Goal: Task Accomplishment & Management: Manage account settings

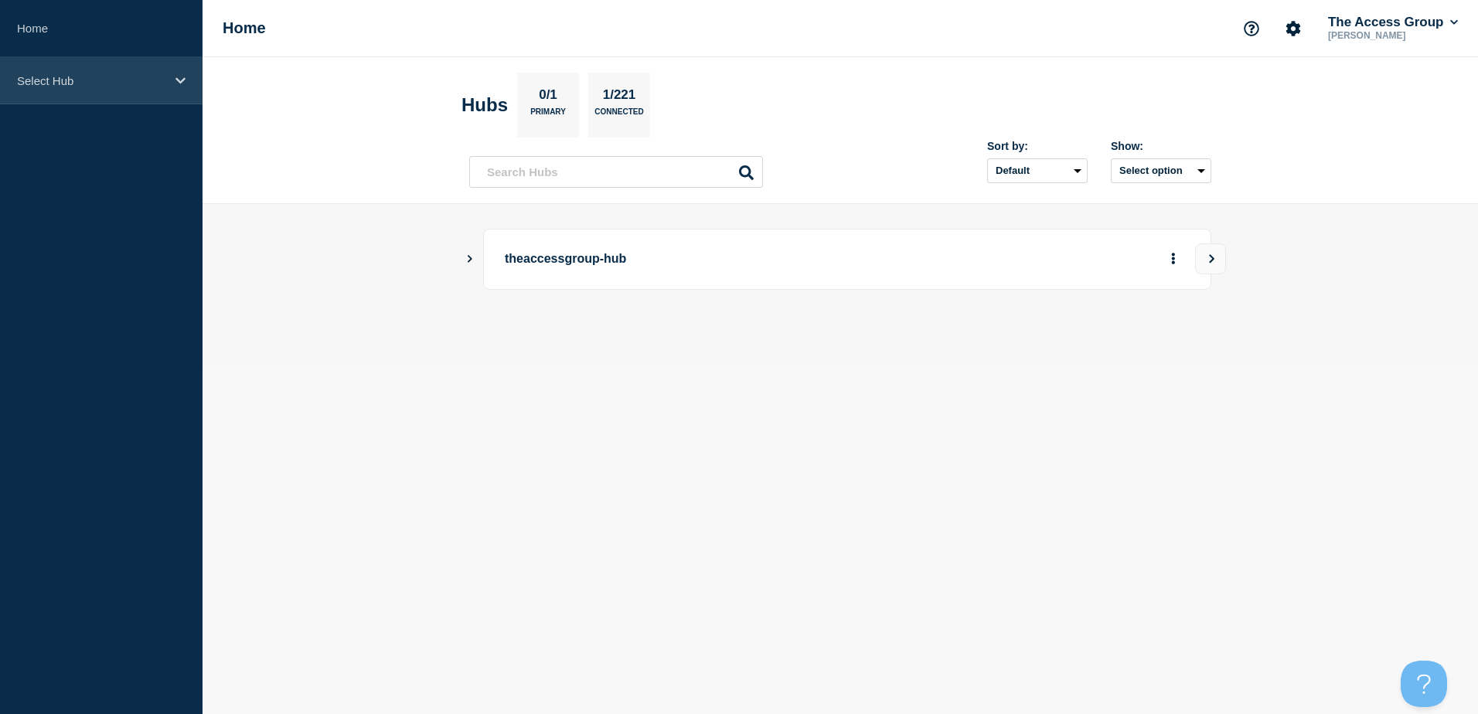
click at [140, 90] on div "Select Hub" at bounding box center [101, 80] width 203 height 47
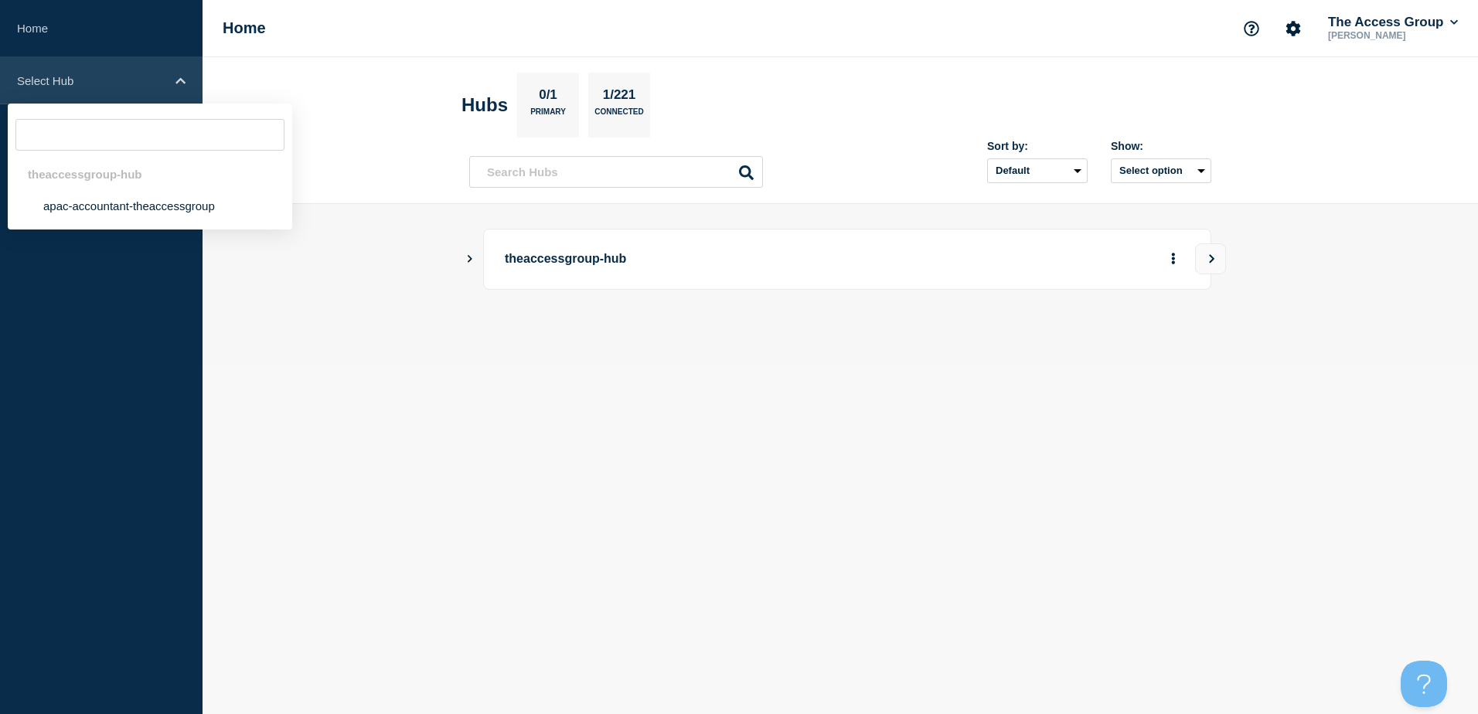
click at [87, 84] on p "Select Hub" at bounding box center [91, 80] width 148 height 13
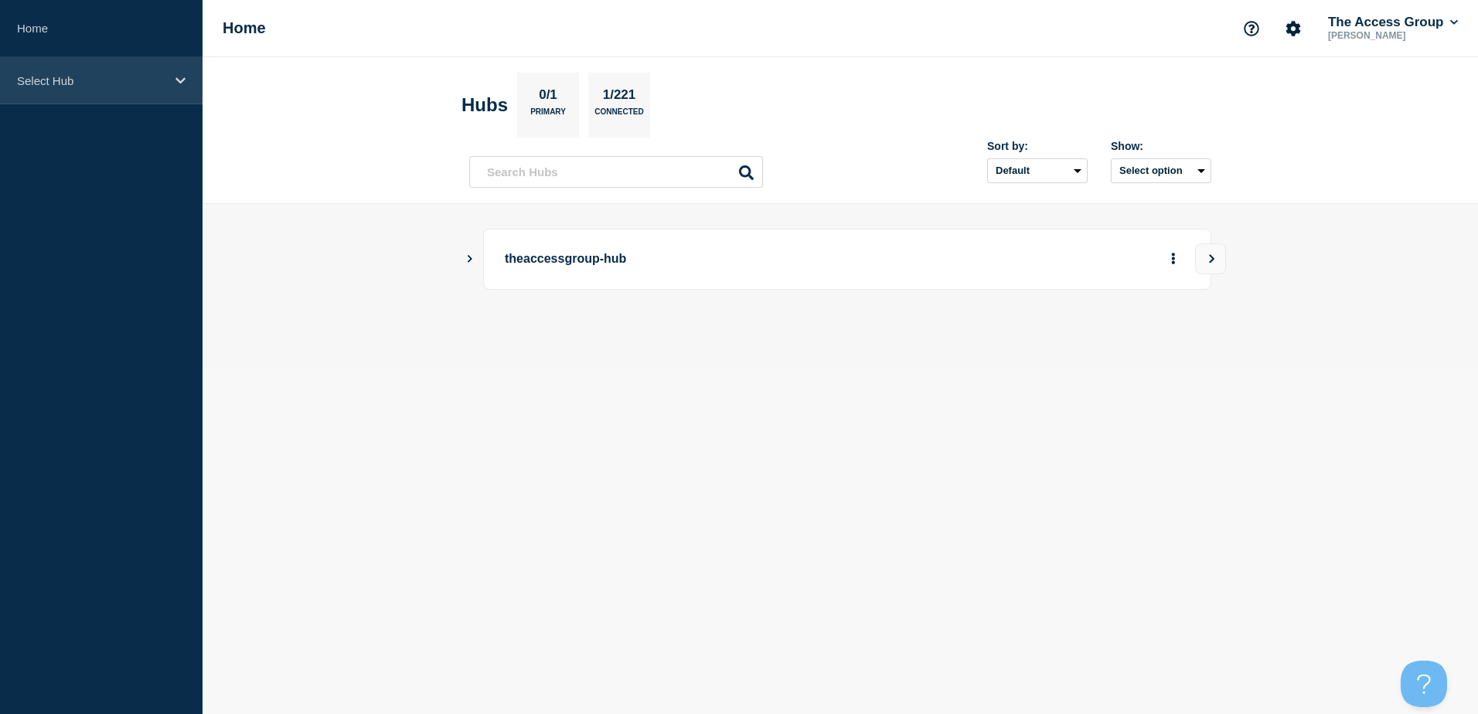
click at [103, 83] on p "Select Hub" at bounding box center [91, 80] width 148 height 13
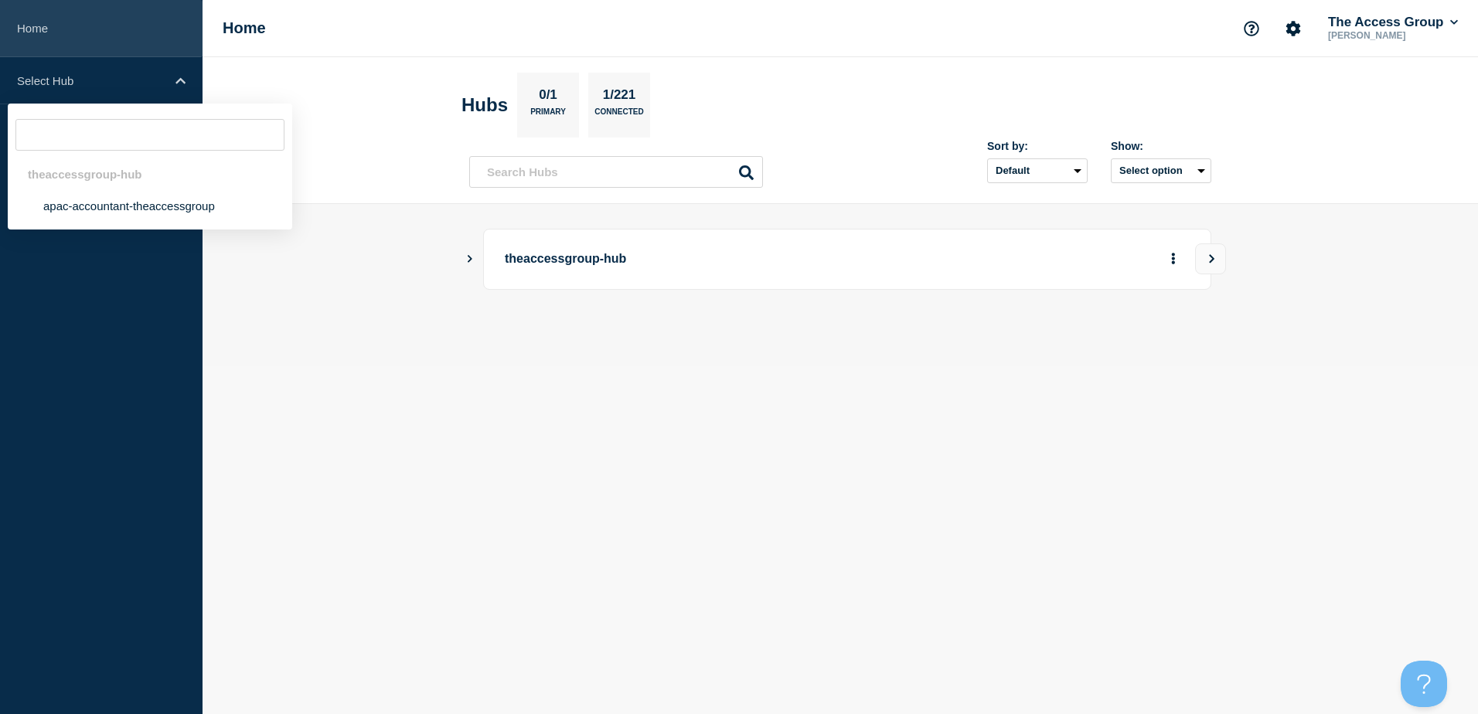
click at [56, 42] on link "Home" at bounding box center [101, 28] width 203 height 57
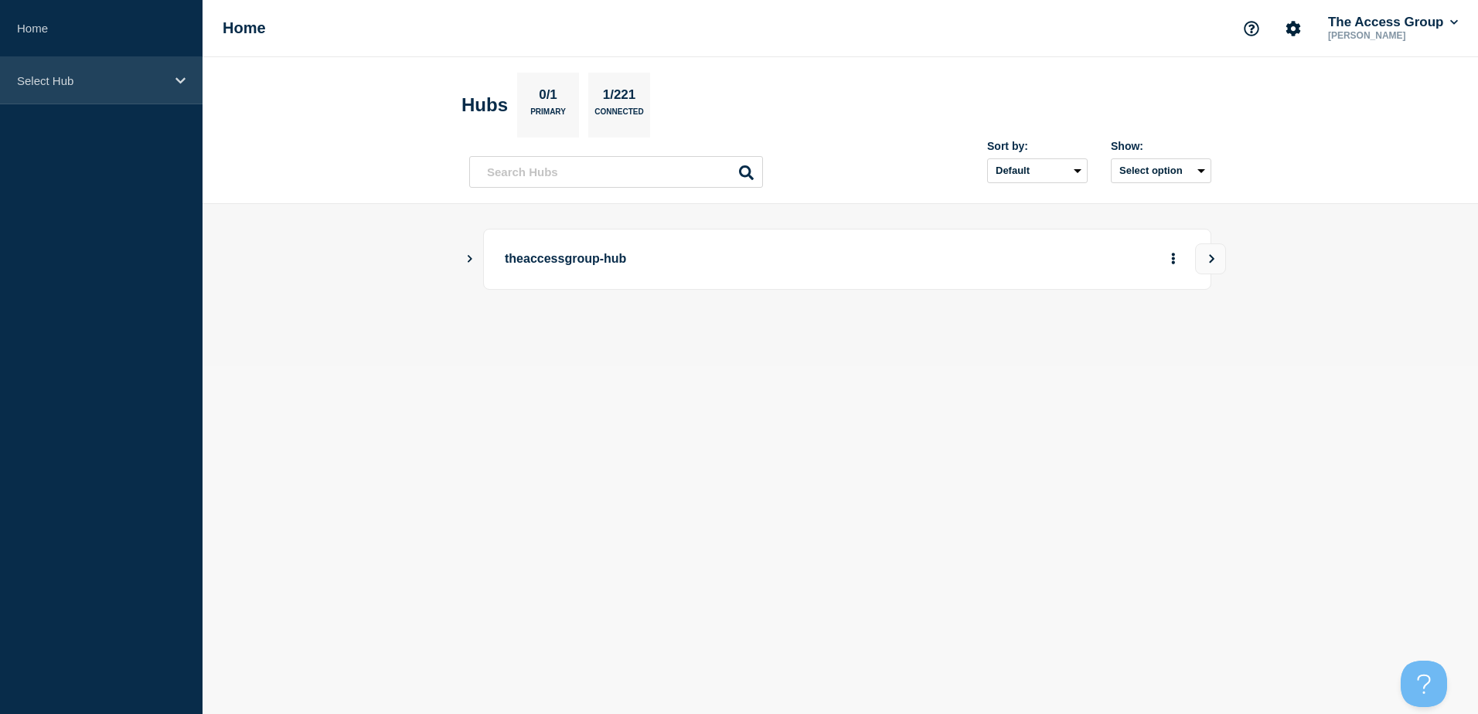
click at [182, 84] on icon at bounding box center [181, 81] width 10 height 12
click at [176, 75] on icon at bounding box center [181, 81] width 10 height 12
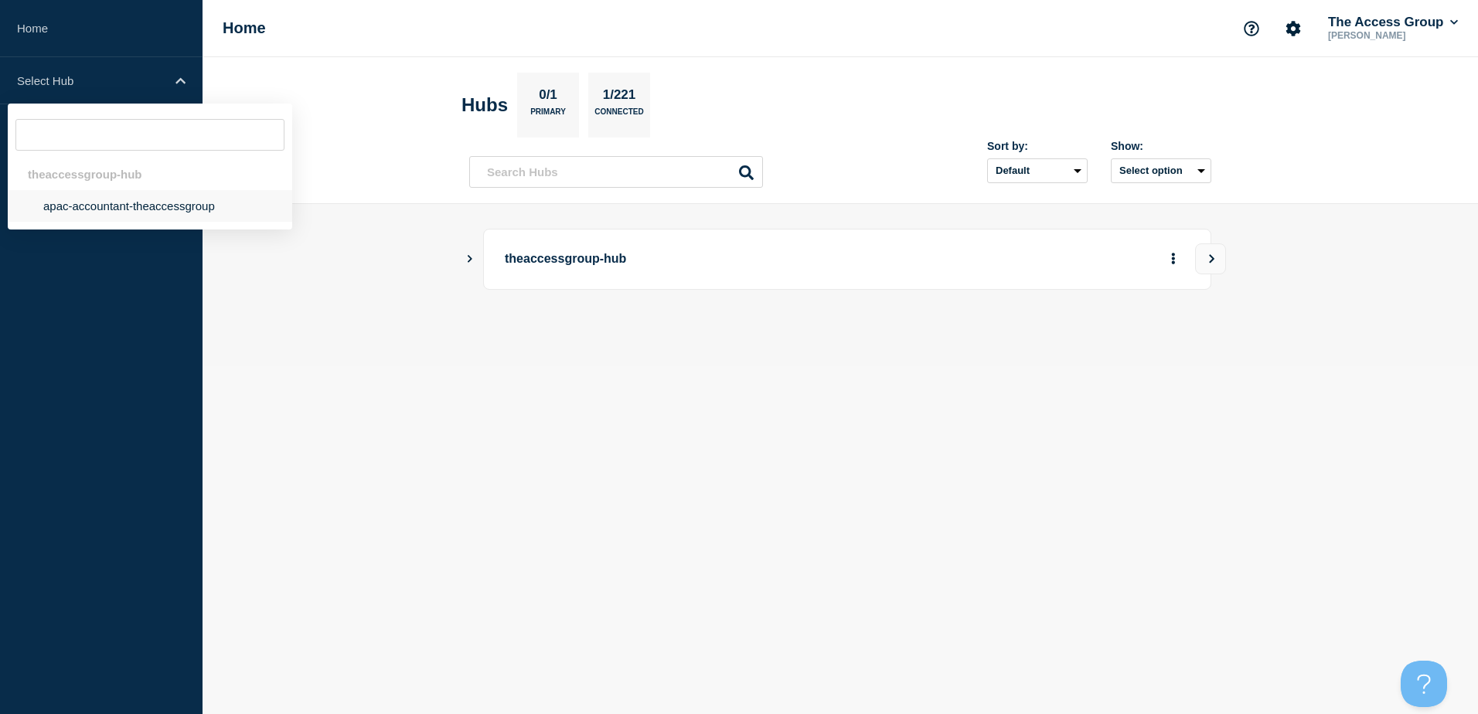
click at [169, 203] on li "apac-accountant-theaccessgroup" at bounding box center [150, 206] width 285 height 32
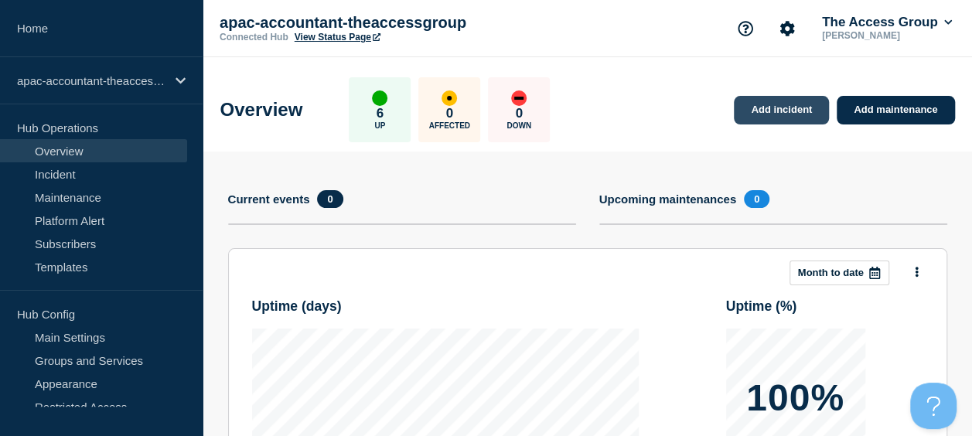
click at [742, 104] on link "Add incident" at bounding box center [781, 110] width 95 height 29
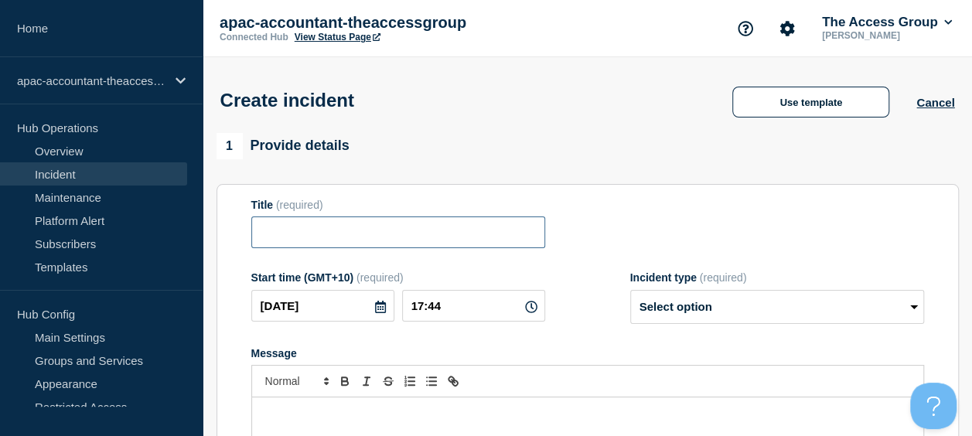
click at [497, 237] on input "Title" at bounding box center [398, 232] width 294 height 32
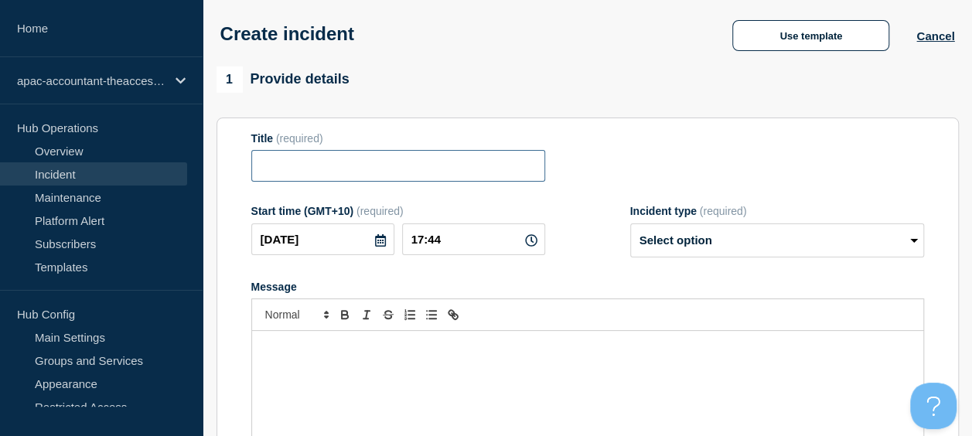
scroll to position [155, 0]
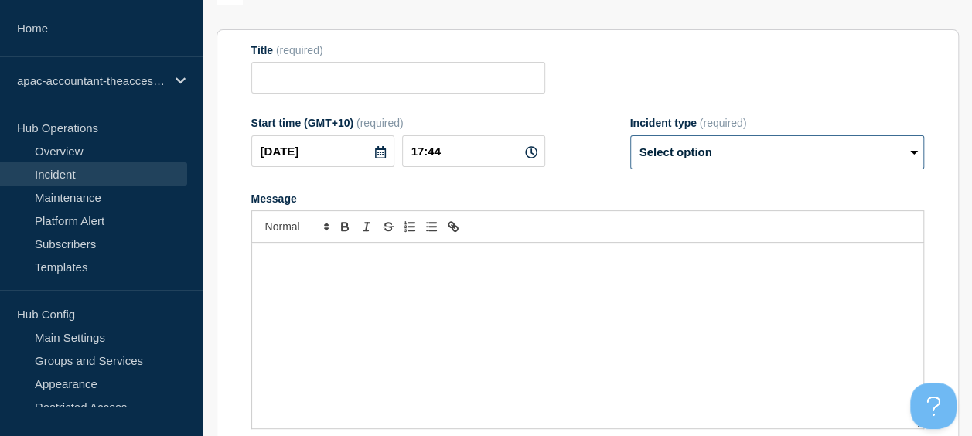
click at [742, 154] on select "Select option Investigating Identified Monitoring" at bounding box center [777, 152] width 294 height 34
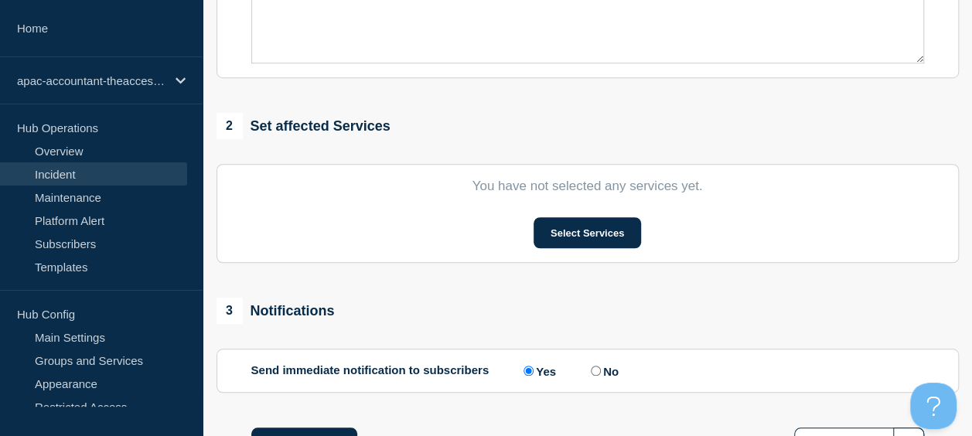
scroll to position [541, 0]
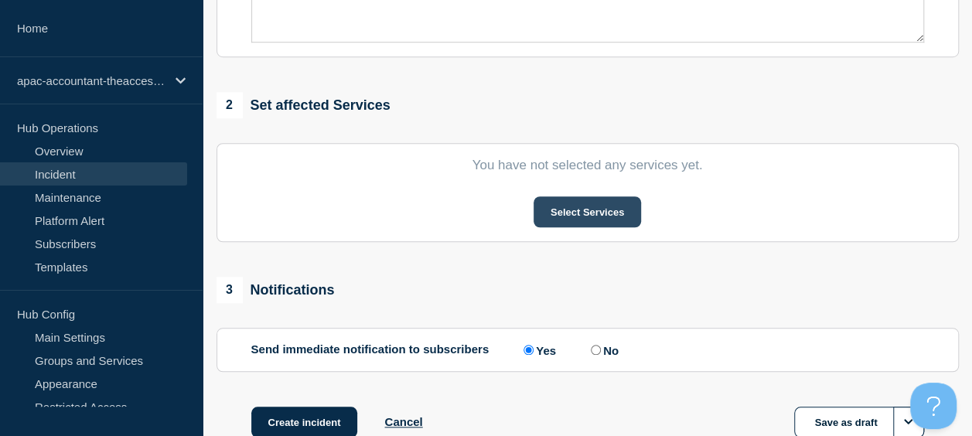
click at [602, 214] on button "Select Services" at bounding box center [586, 211] width 107 height 31
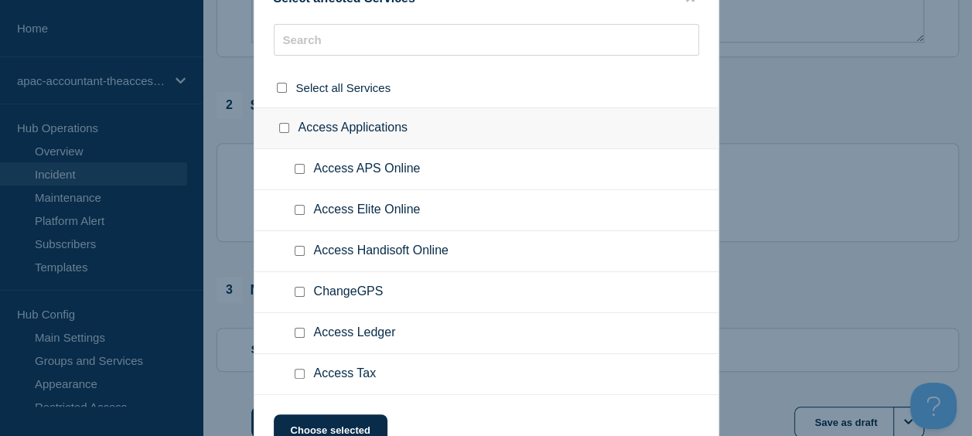
click at [521, 181] on ul "Access APS Online" at bounding box center [486, 169] width 464 height 41
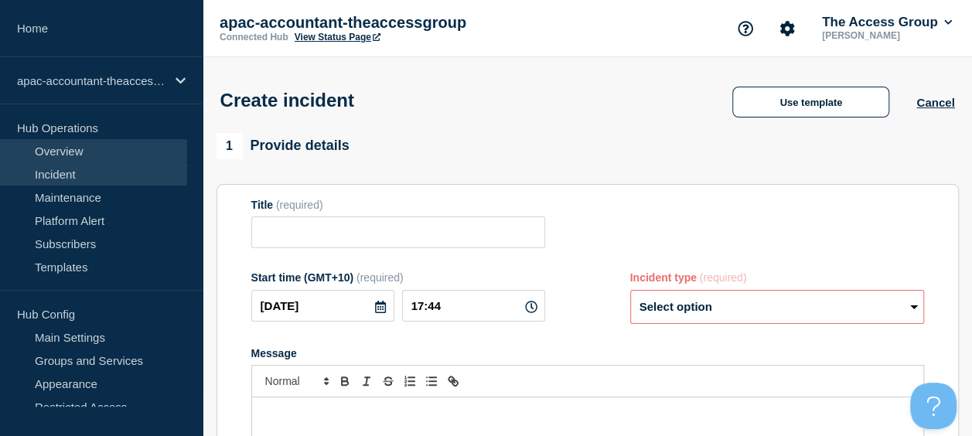
click at [84, 155] on link "Overview" at bounding box center [93, 150] width 187 height 23
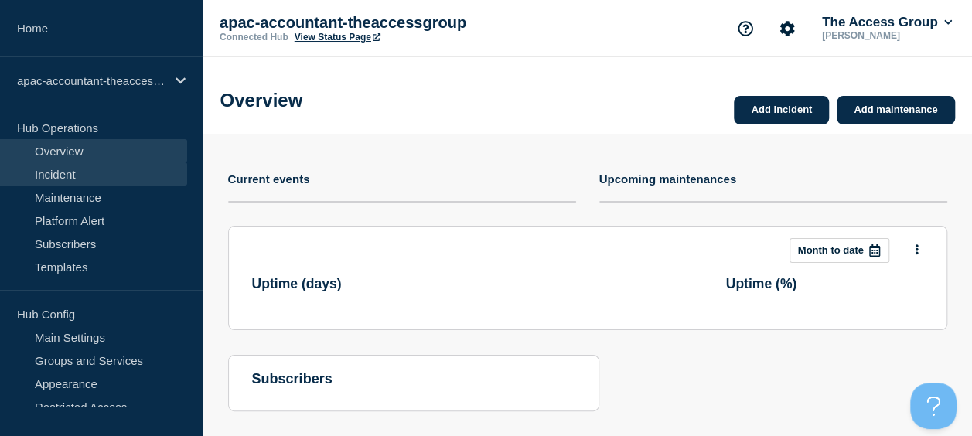
click at [77, 173] on link "Incident" at bounding box center [93, 173] width 187 height 23
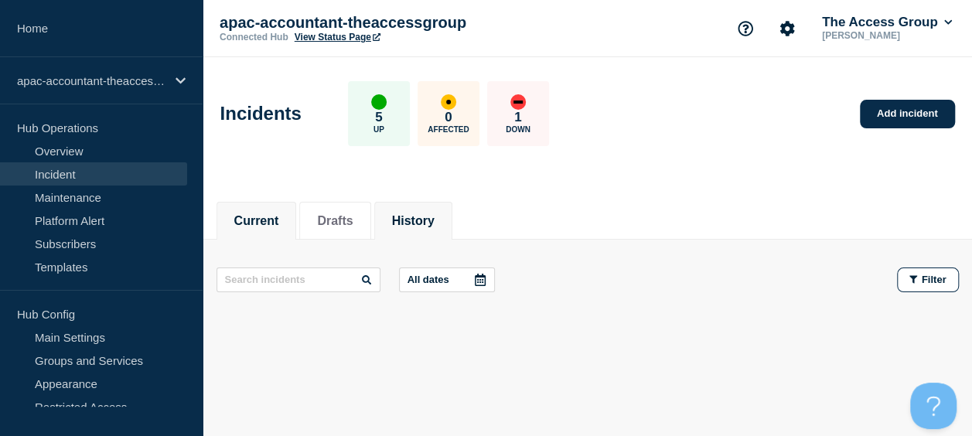
click at [428, 216] on button "History" at bounding box center [413, 221] width 43 height 14
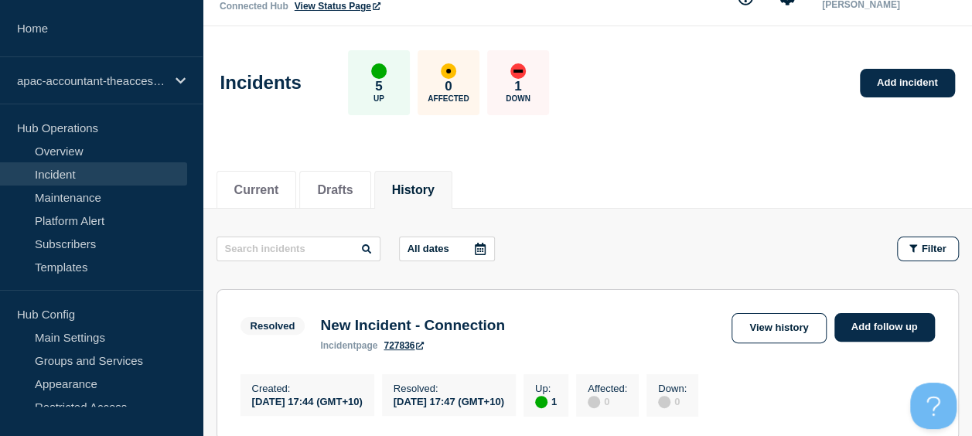
scroll to position [77, 0]
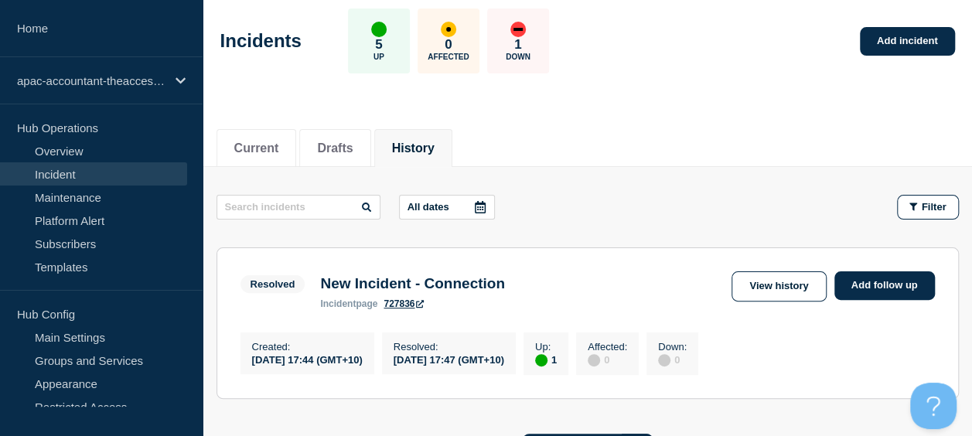
scroll to position [155, 0]
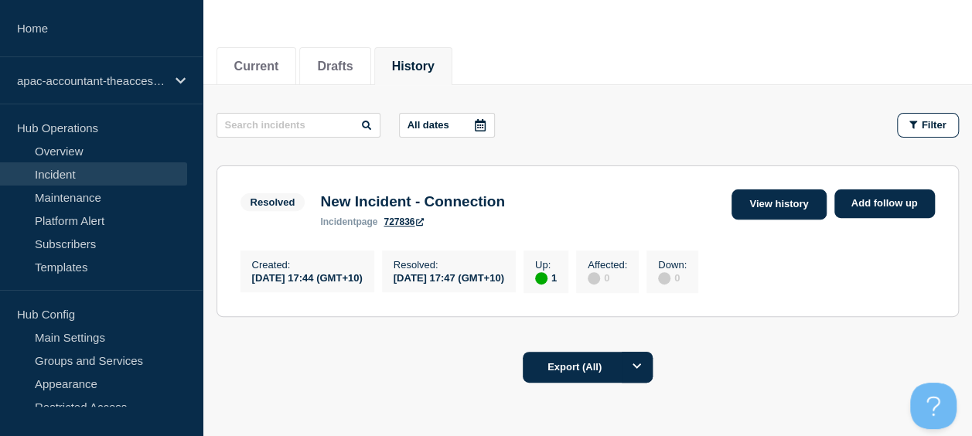
click at [788, 197] on link "View history" at bounding box center [778, 204] width 94 height 30
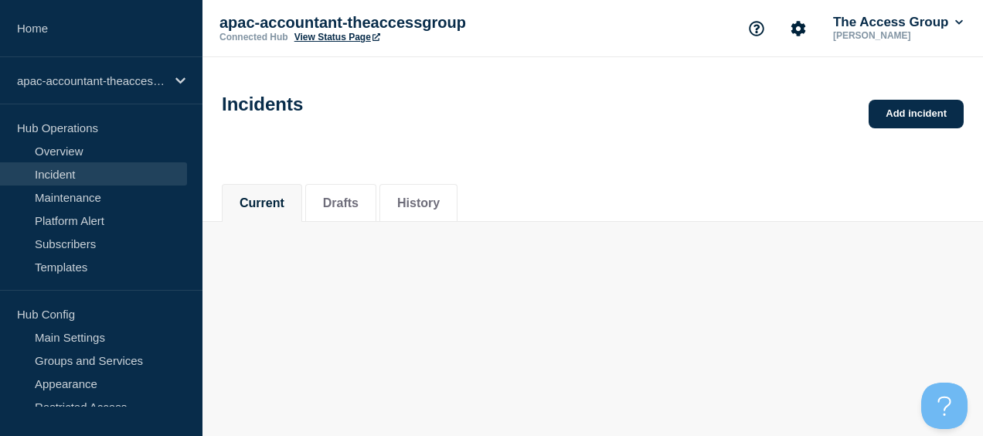
click at [788, 196] on div "Current Drafts History" at bounding box center [593, 195] width 742 height 53
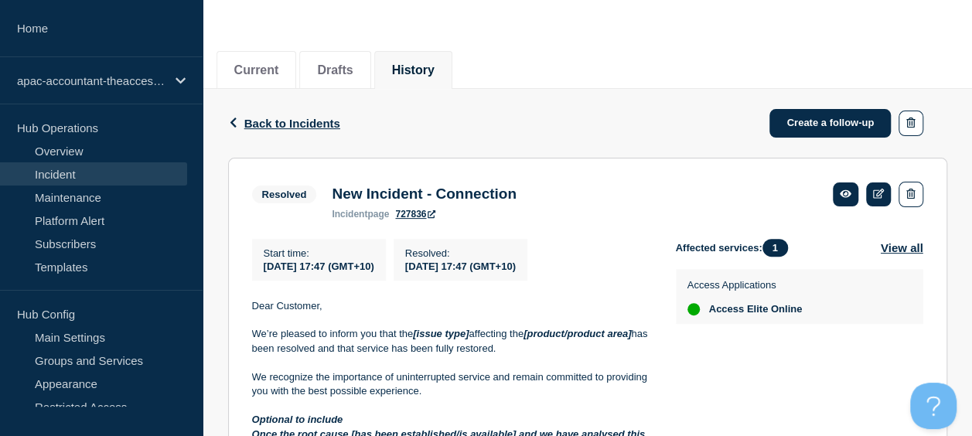
scroll to position [155, 0]
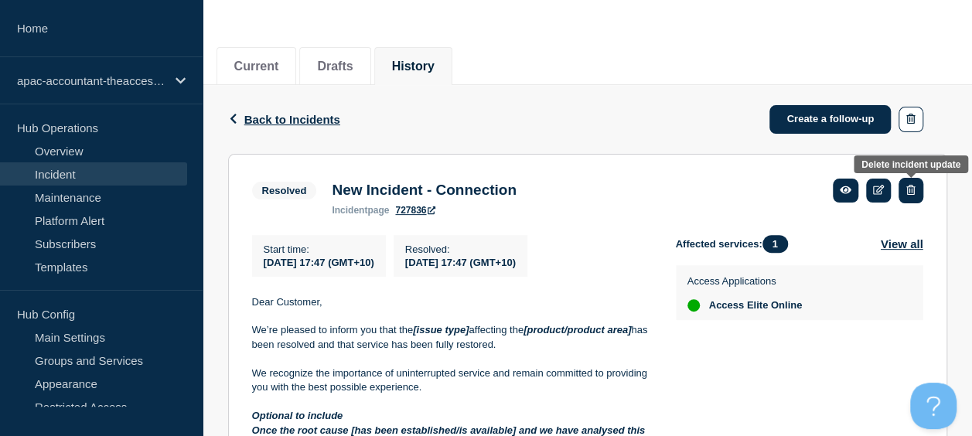
click at [908, 189] on icon "button" at bounding box center [910, 190] width 9 height 10
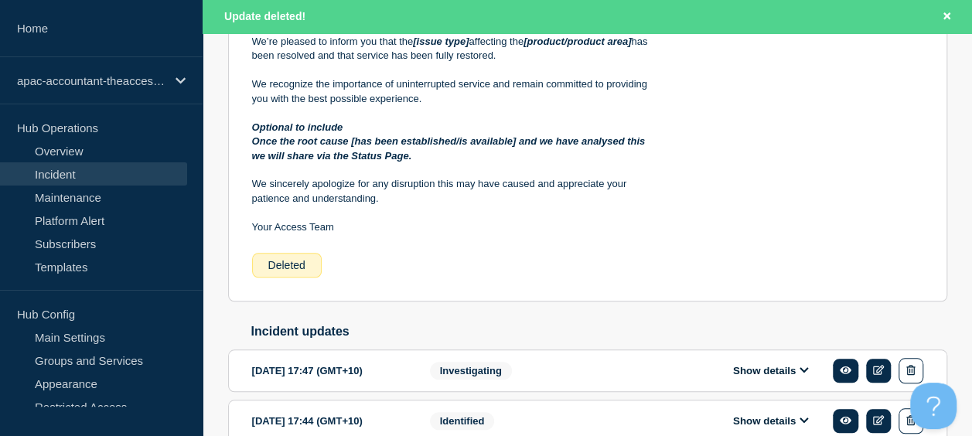
scroll to position [560, 0]
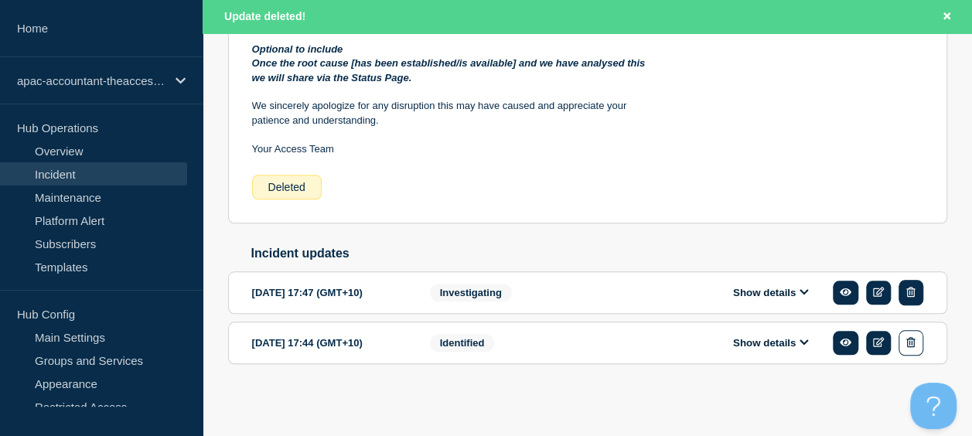
click at [903, 295] on button "button" at bounding box center [910, 293] width 24 height 26
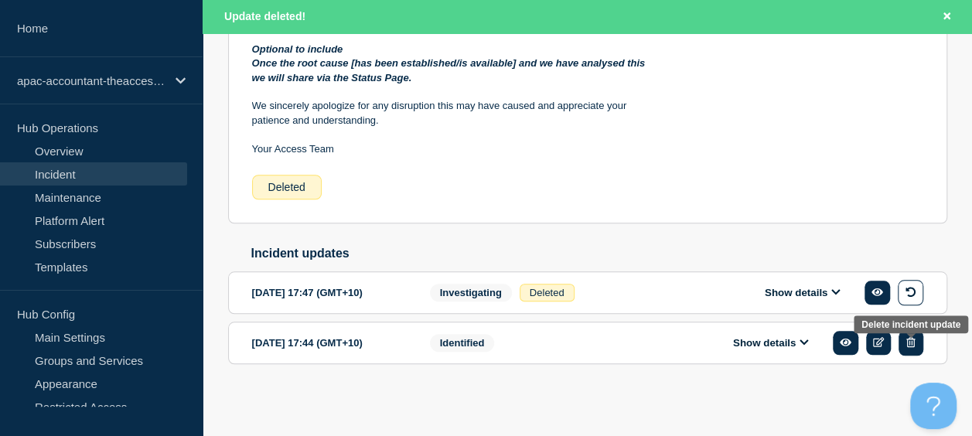
click at [914, 337] on button "button" at bounding box center [910, 343] width 24 height 26
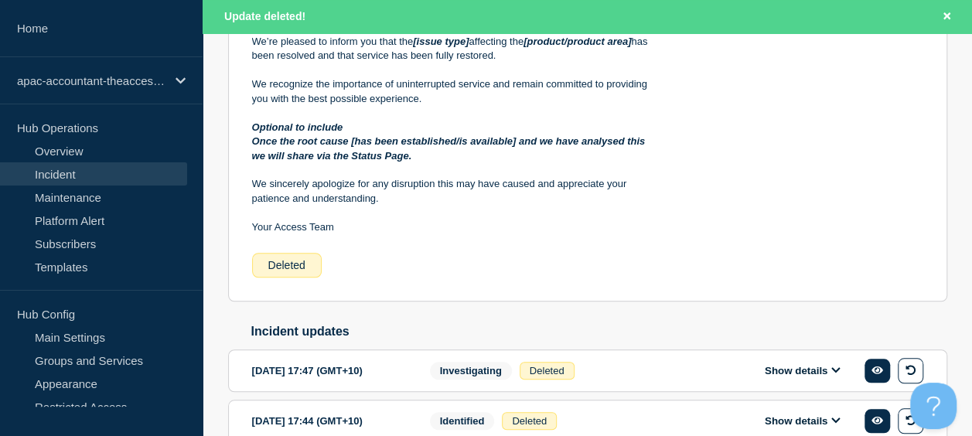
scroll to position [390, 0]
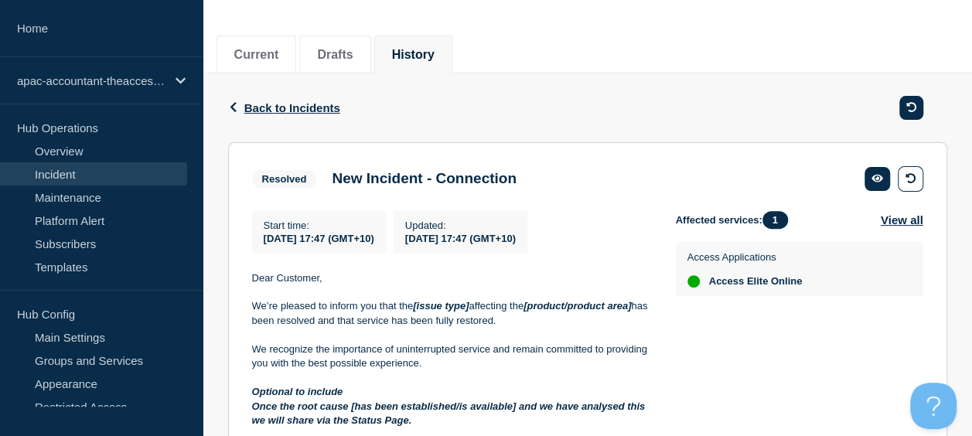
scroll to position [155, 0]
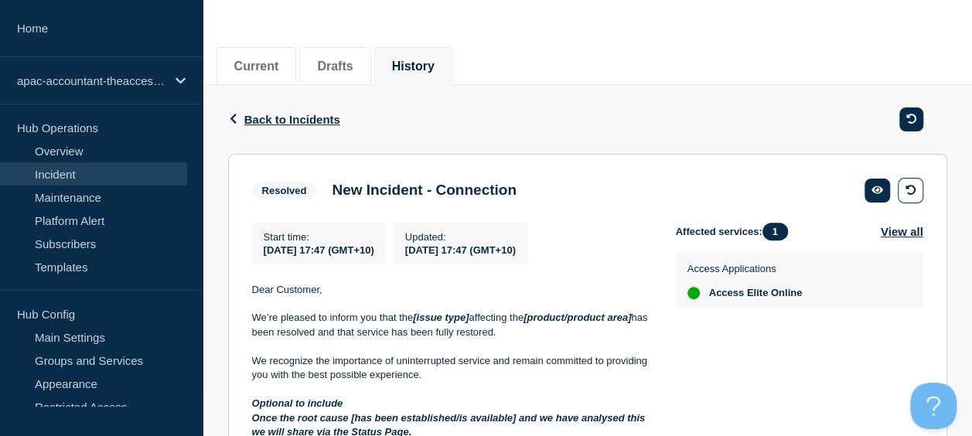
click at [43, 172] on link "Incident" at bounding box center [93, 173] width 187 height 23
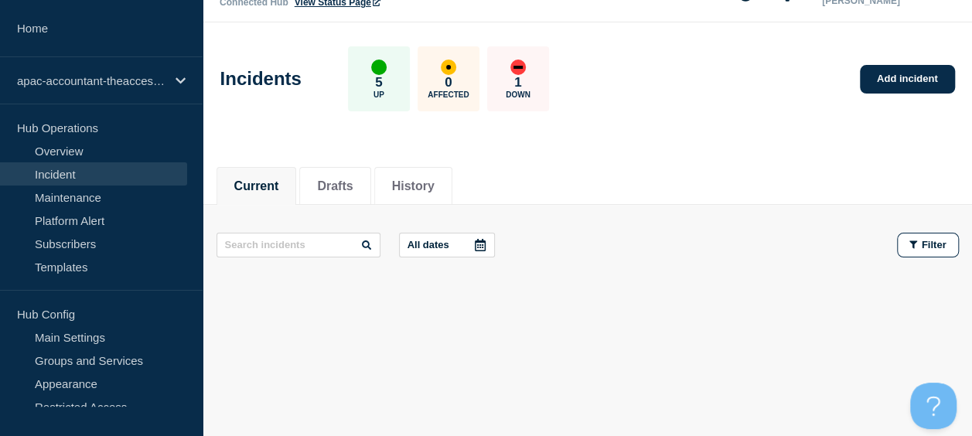
scroll to position [36, 0]
click at [406, 184] on button "History" at bounding box center [413, 186] width 43 height 14
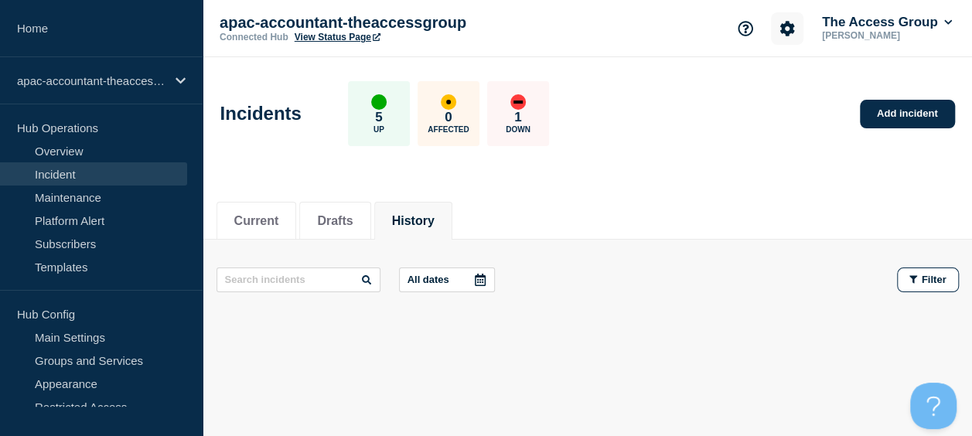
click at [779, 32] on icon "Account settings" at bounding box center [786, 28] width 15 height 15
click at [781, 91] on link "Team Members" at bounding box center [788, 91] width 80 height 13
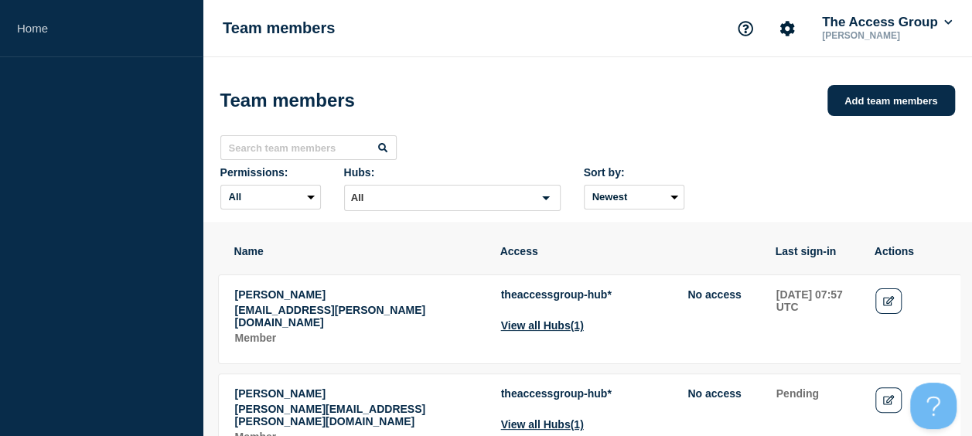
click at [481, 204] on input "Search for option" at bounding box center [439, 198] width 186 height 19
click at [902, 90] on button "Add team members" at bounding box center [891, 100] width 128 height 31
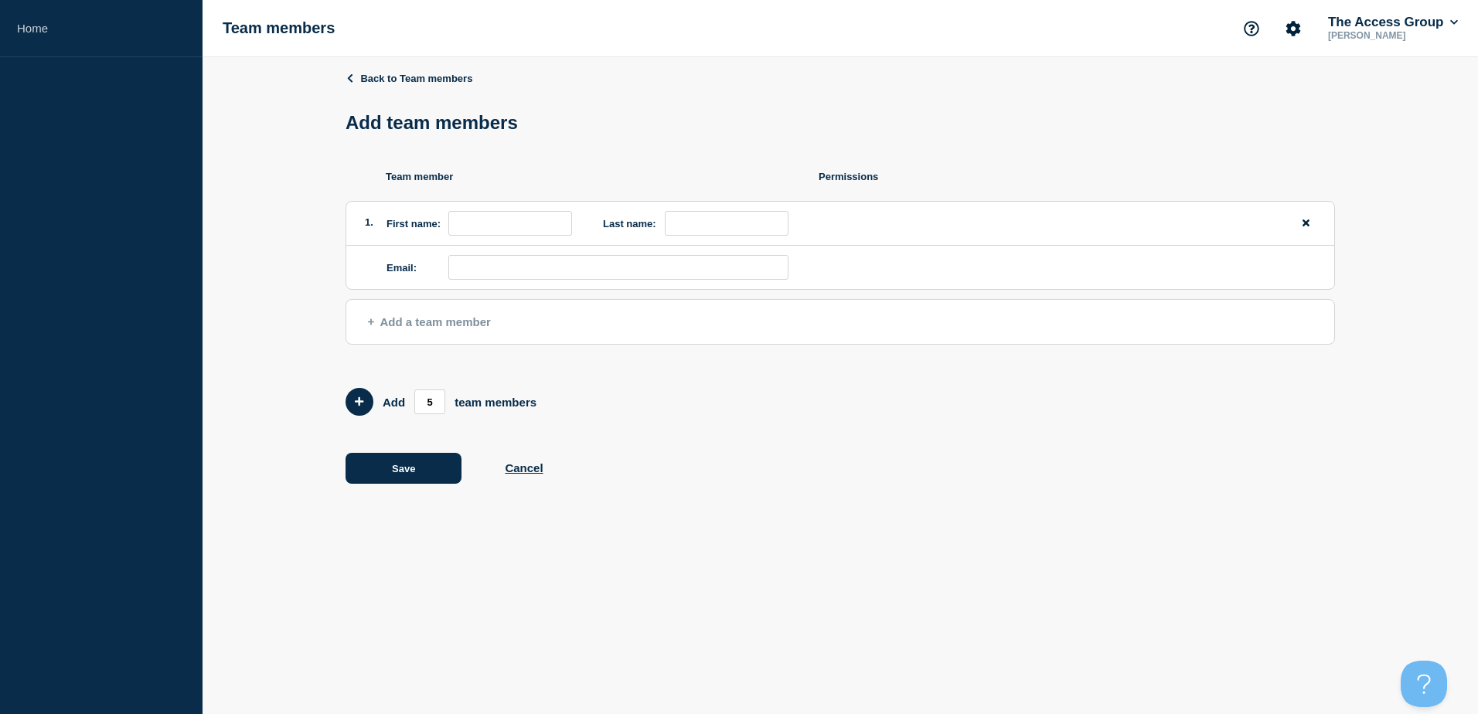
click at [399, 329] on span "Add a team member" at bounding box center [429, 321] width 123 height 13
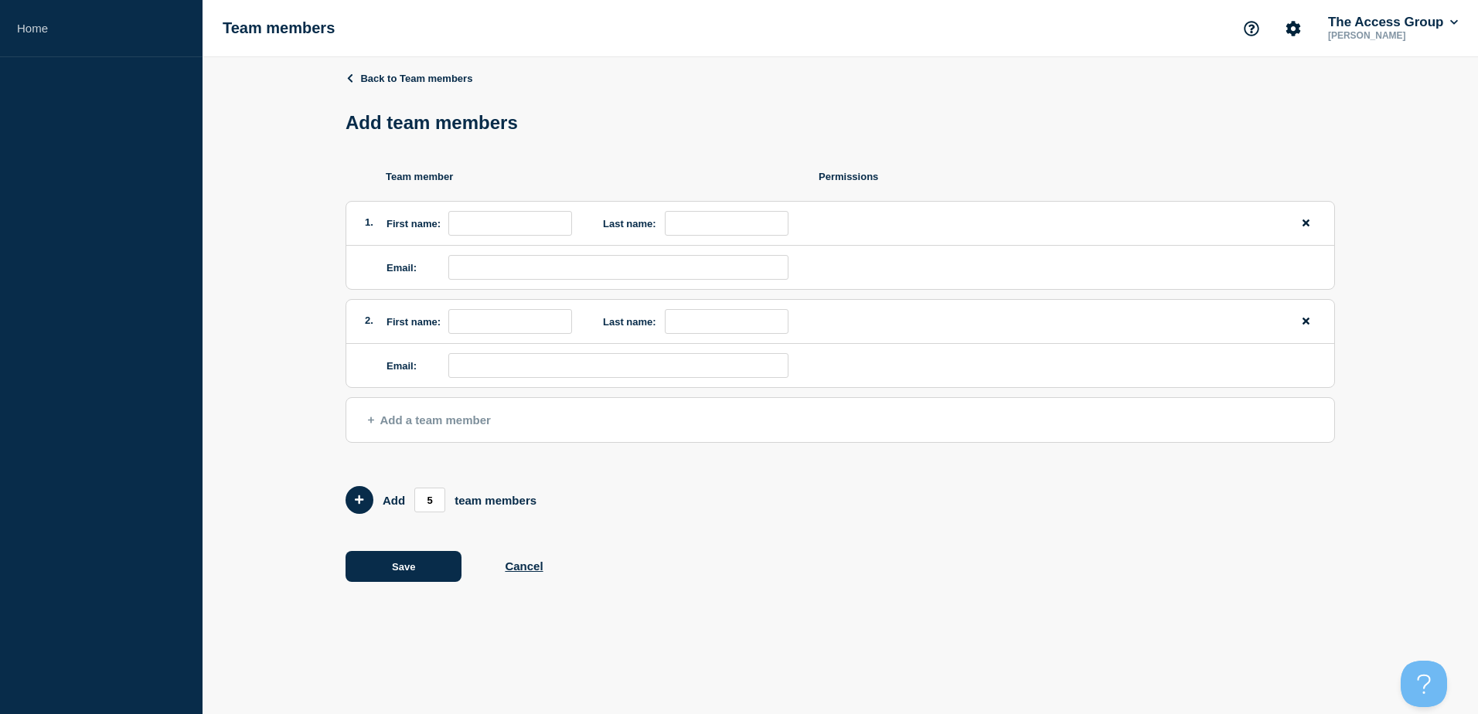
click at [983, 320] on div at bounding box center [1044, 321] width 543 height 25
click at [983, 322] on icon "remove team member button" at bounding box center [1306, 321] width 7 height 10
